Goal: Task Accomplishment & Management: Use online tool/utility

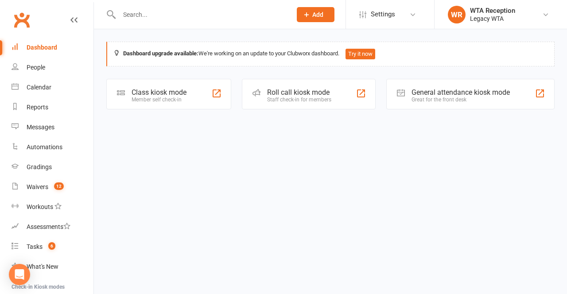
click at [469, 103] on div "General attendance kiosk mode Great for the front desk" at bounding box center [470, 94] width 168 height 31
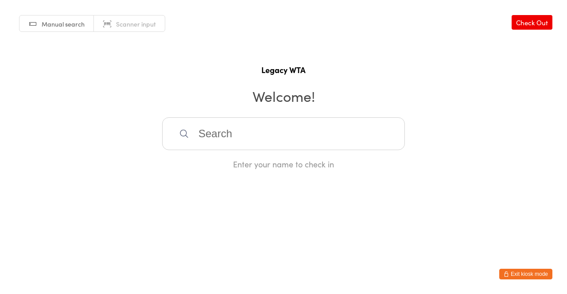
click at [539, 276] on button "Exit kiosk mode" at bounding box center [525, 274] width 53 height 11
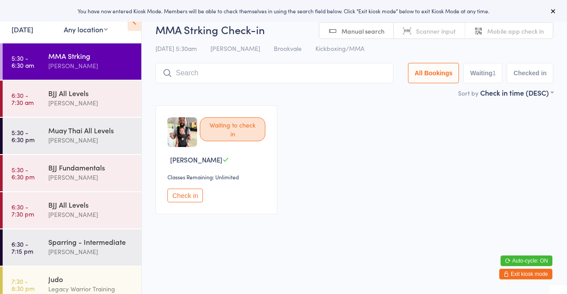
click at [194, 76] on input "search" at bounding box center [274, 73] width 238 height 20
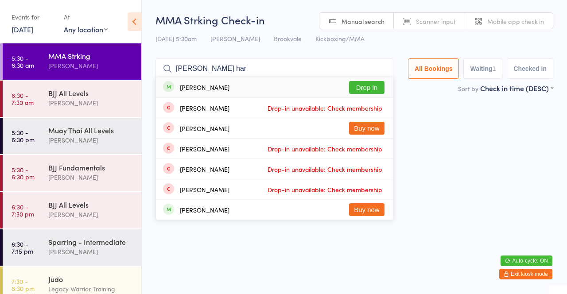
type input "[PERSON_NAME] har"
click at [375, 86] on button "Drop in" at bounding box center [366, 87] width 35 height 13
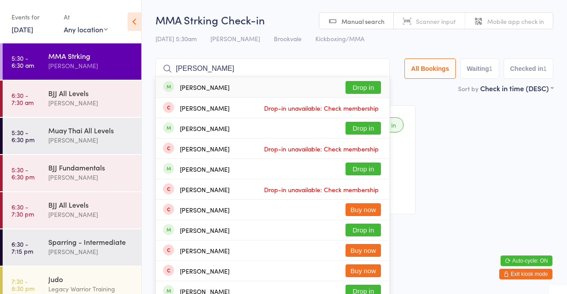
type input "[PERSON_NAME]"
click at [244, 88] on div "[PERSON_NAME] Drop in" at bounding box center [272, 87] width 233 height 20
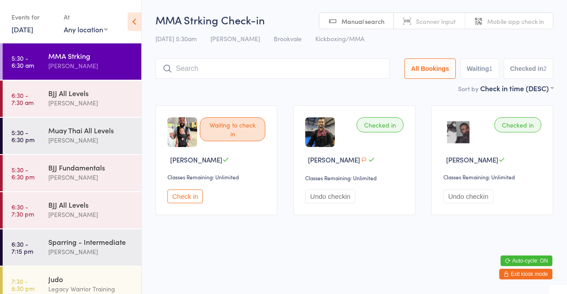
click at [210, 66] on input "search" at bounding box center [272, 68] width 234 height 20
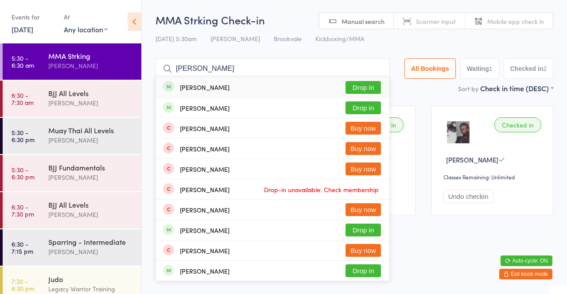
type input "[PERSON_NAME]"
click at [356, 89] on button "Drop in" at bounding box center [363, 87] width 35 height 13
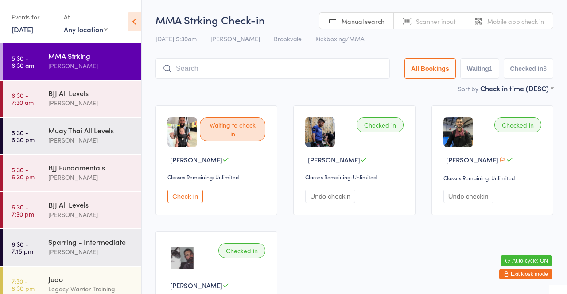
click at [392, 98] on div "Waiting to check in [PERSON_NAME] Classes Remaining: Unlimited Check in Checked…" at bounding box center [355, 222] width 414 height 251
click at [195, 201] on button "Check in" at bounding box center [184, 197] width 35 height 14
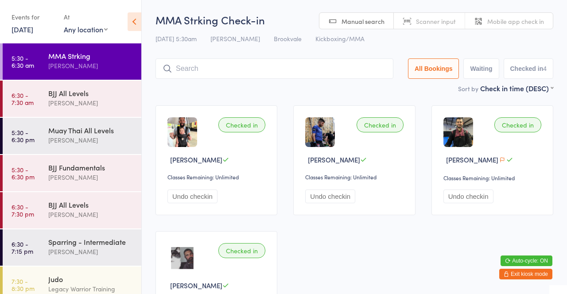
click at [338, 68] on input "search" at bounding box center [274, 68] width 238 height 20
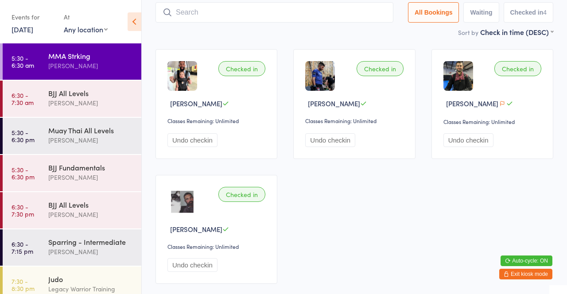
scroll to position [58, 0]
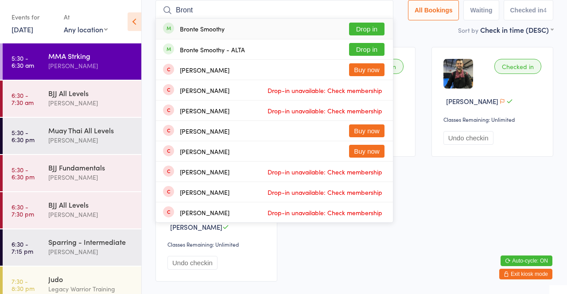
type input "Bront"
click at [370, 33] on button "Drop in" at bounding box center [366, 29] width 35 height 13
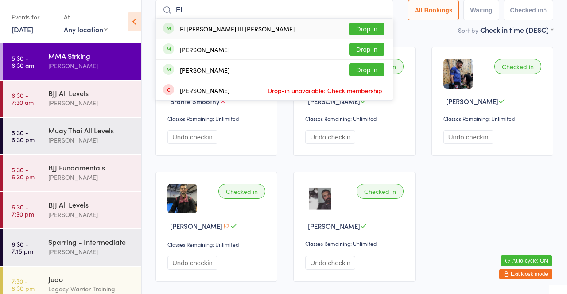
type input "El"
click at [365, 73] on button "Drop in" at bounding box center [366, 69] width 35 height 13
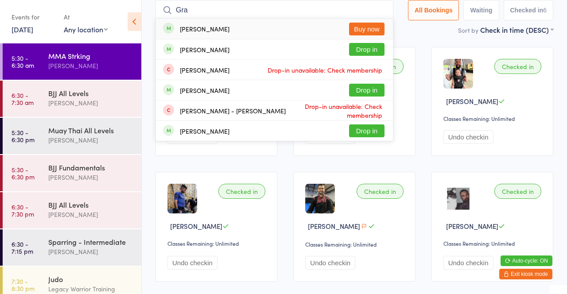
type input "Gra"
click at [369, 54] on button "Drop in" at bounding box center [366, 49] width 35 height 13
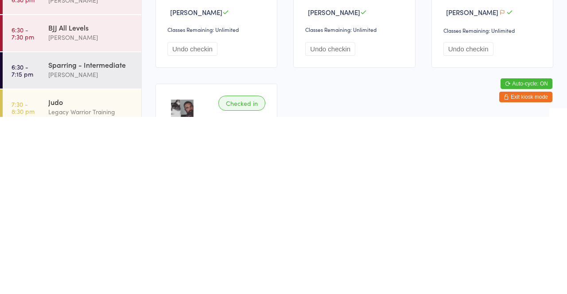
scroll to position [101, 0]
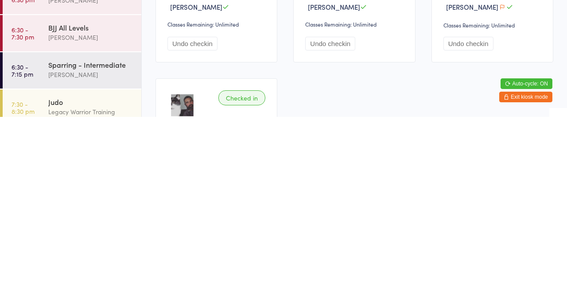
click at [384, 262] on div "Checked in [PERSON_NAME] Classes Remaining: Unlimited Undo checkin Checked in […" at bounding box center [355, 185] width 414 height 376
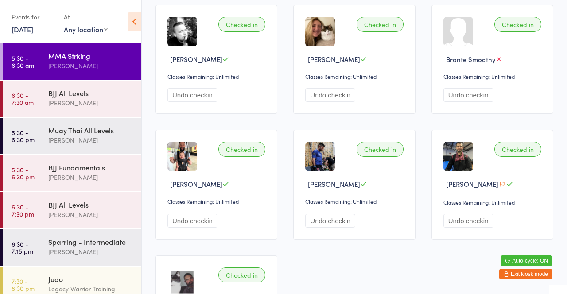
scroll to position [0, 0]
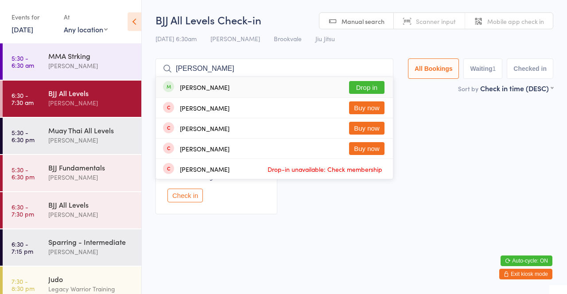
type input "[PERSON_NAME]"
click at [374, 83] on button "Drop in" at bounding box center [366, 87] width 35 height 13
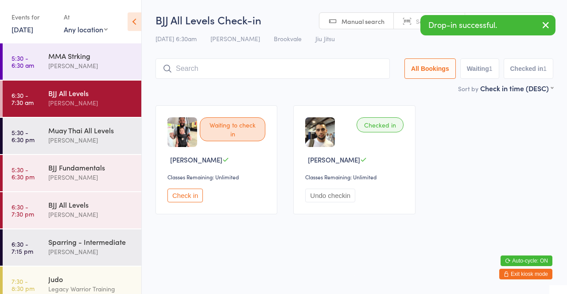
click at [100, 88] on div "BJJ All Levels" at bounding box center [90, 93] width 85 height 10
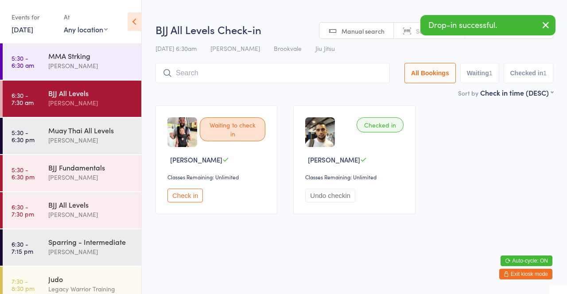
click at [94, 59] on div "MMA Strking" at bounding box center [90, 56] width 85 height 10
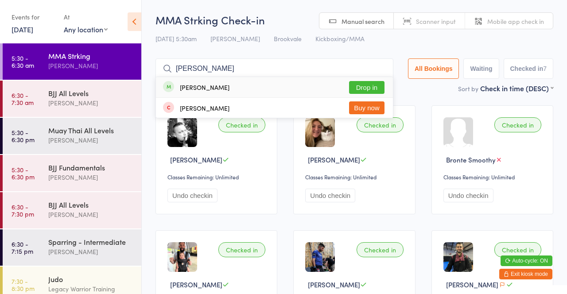
type input "[PERSON_NAME]"
click at [367, 84] on button "Drop in" at bounding box center [366, 87] width 35 height 13
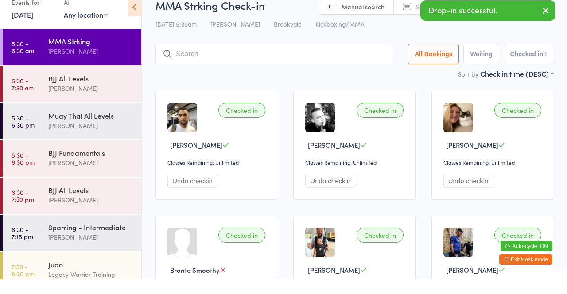
click at [91, 98] on div "[PERSON_NAME]" at bounding box center [90, 103] width 85 height 10
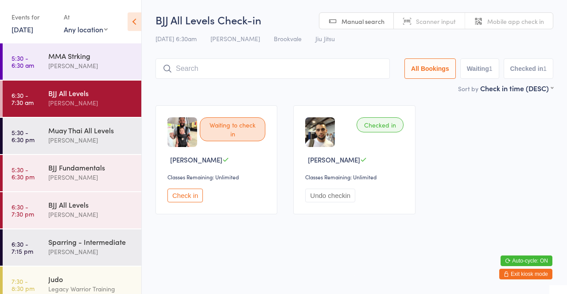
click at [59, 63] on div "[PERSON_NAME]" at bounding box center [90, 66] width 85 height 10
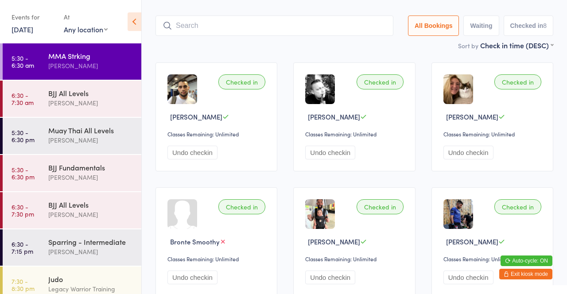
scroll to position [42, 0]
